Goal: Find specific page/section: Find specific page/section

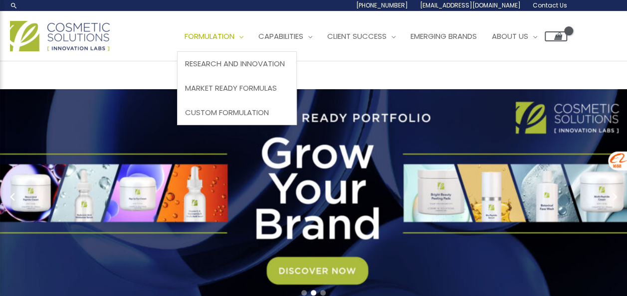
click at [227, 37] on span "Formulation" at bounding box center [210, 36] width 50 height 10
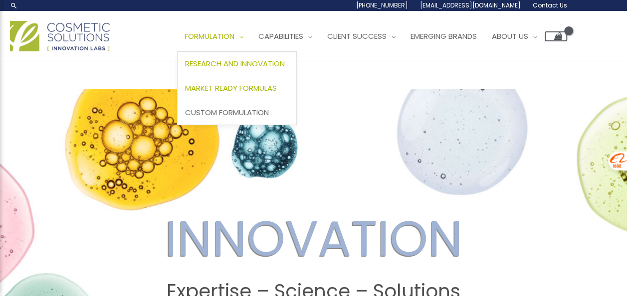
click at [241, 86] on span "Market Ready Formulas" at bounding box center [231, 88] width 92 height 10
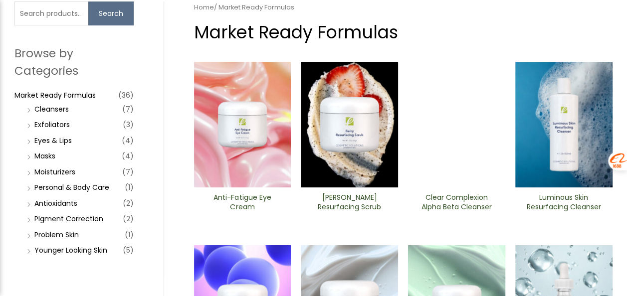
scroll to position [90, 0]
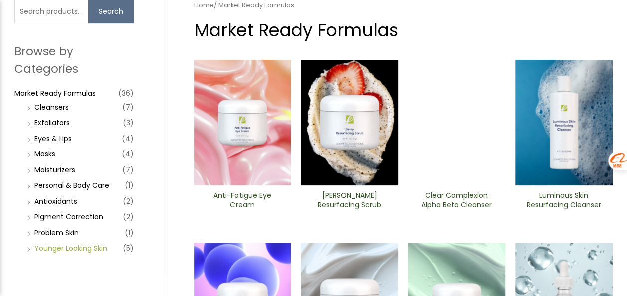
click at [73, 249] on link "Younger Looking Skin" at bounding box center [70, 248] width 73 height 10
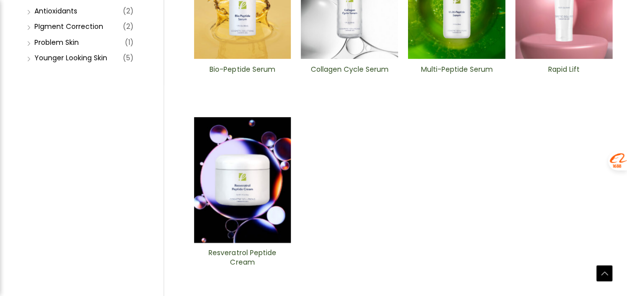
scroll to position [287, 0]
